Goal: Task Accomplishment & Management: Use online tool/utility

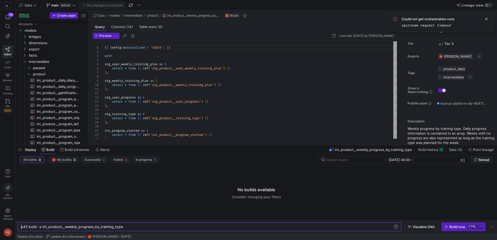
scroll to position [0, 16]
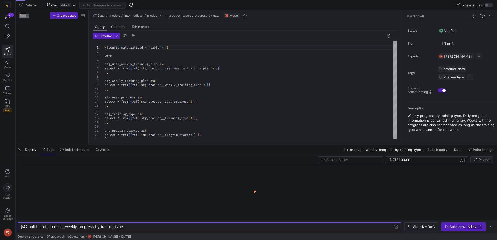
type textarea "y42 build -s int_product__weekly_progress_by_training_type"
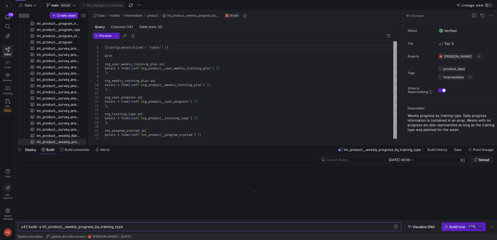
scroll to position [113, 0]
